Goal: Transaction & Acquisition: Obtain resource

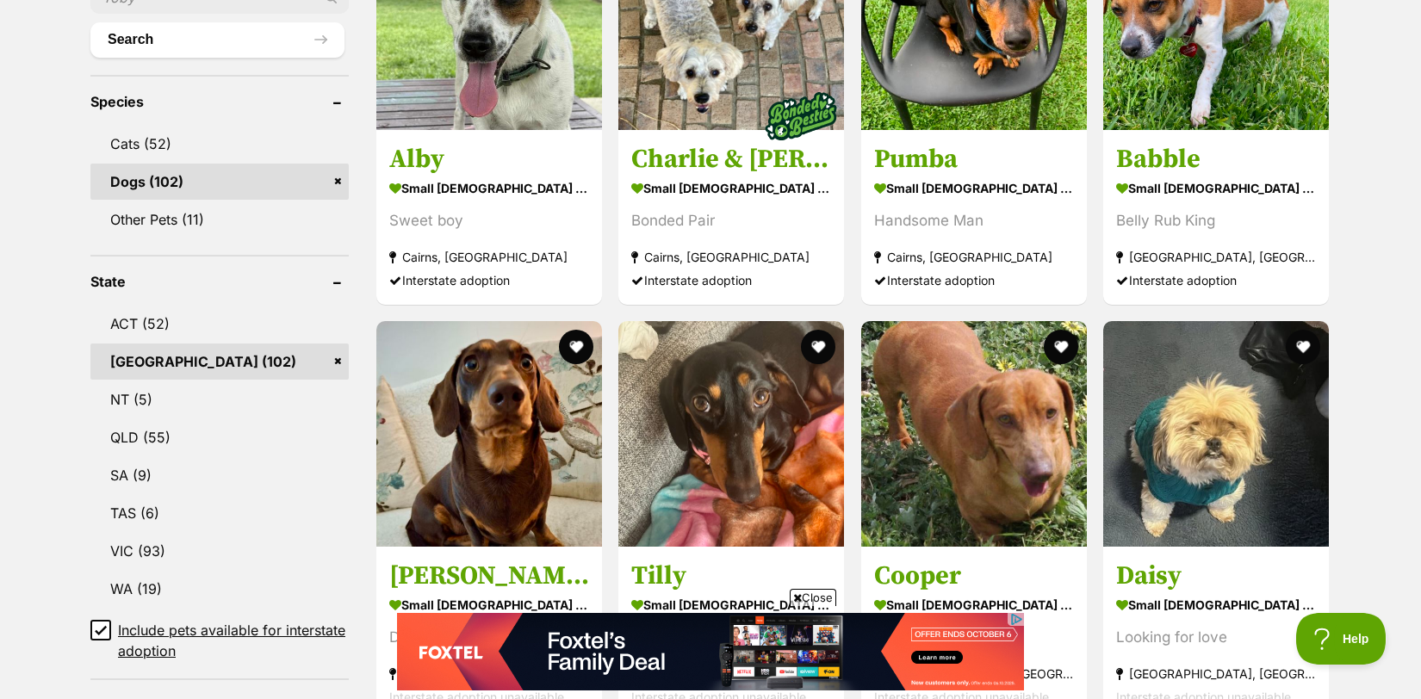
scroll to position [680, 0]
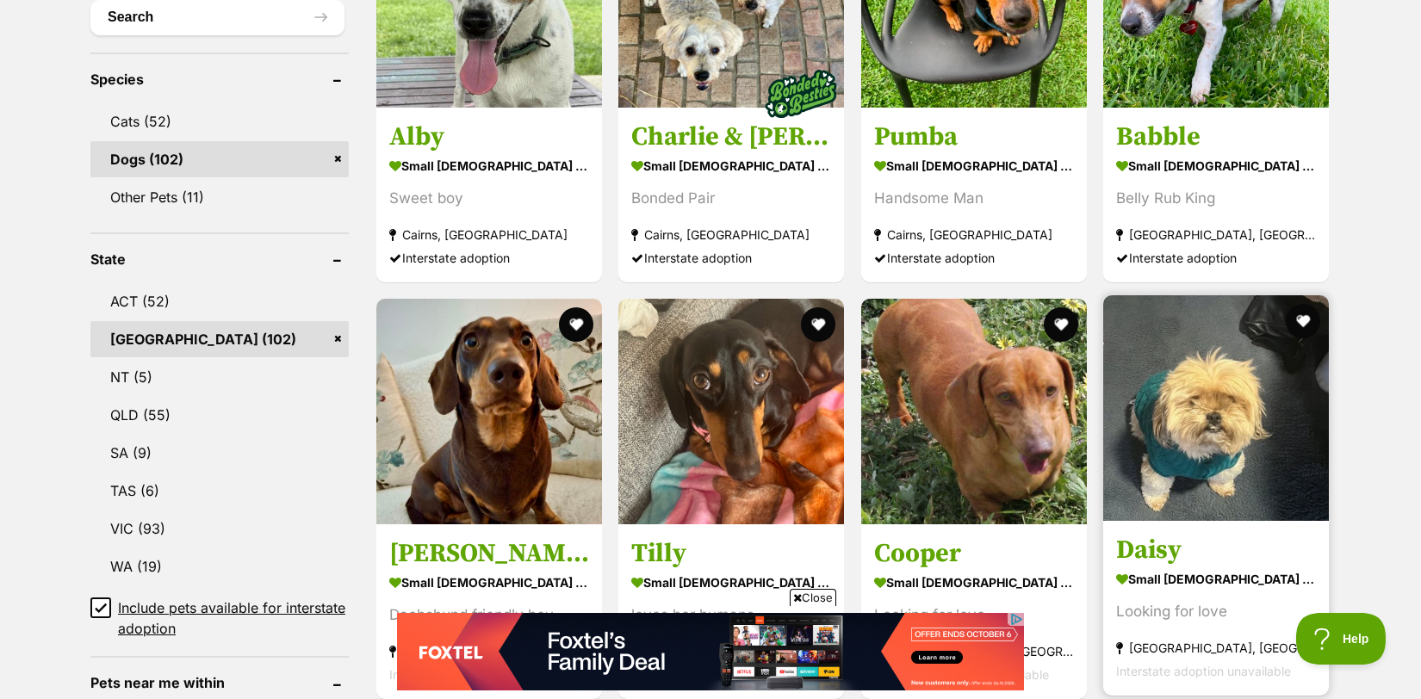
click at [1250, 361] on img at bounding box center [1216, 408] width 226 height 226
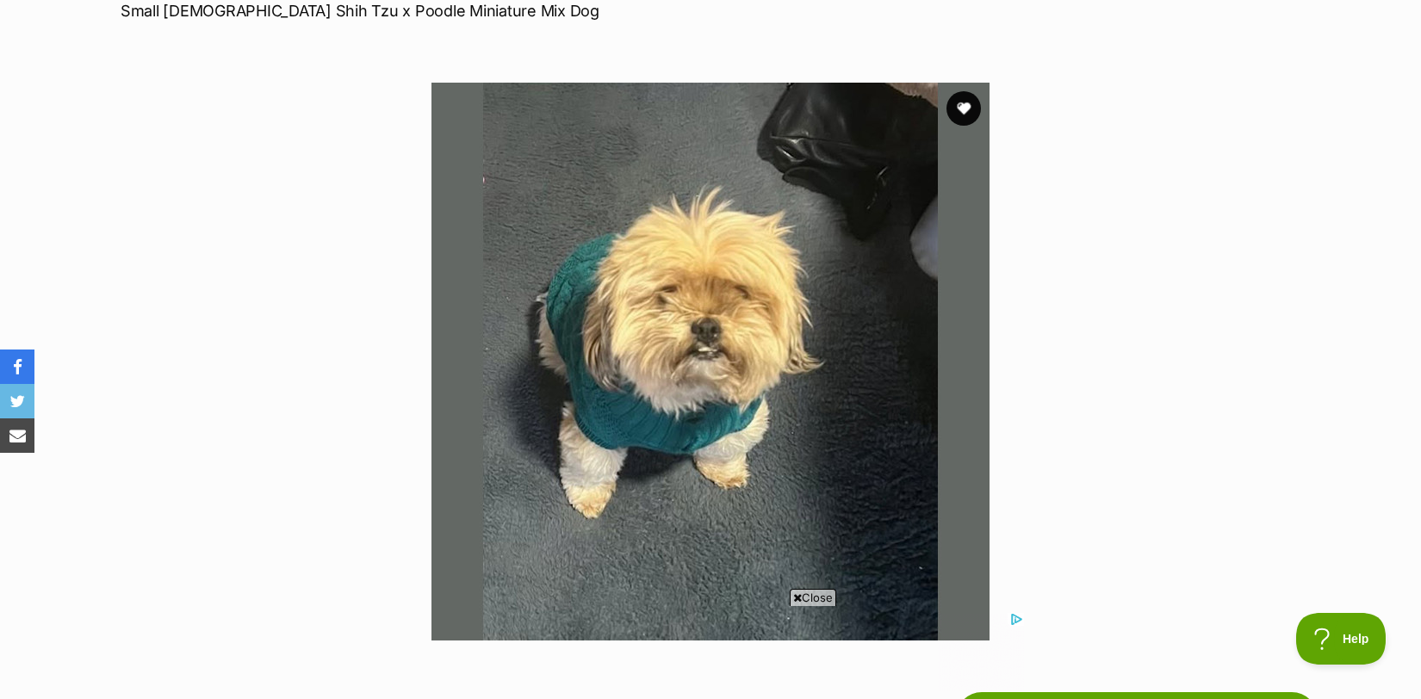
click at [698, 245] on img at bounding box center [710, 362] width 558 height 558
